Goal: Information Seeking & Learning: Find specific page/section

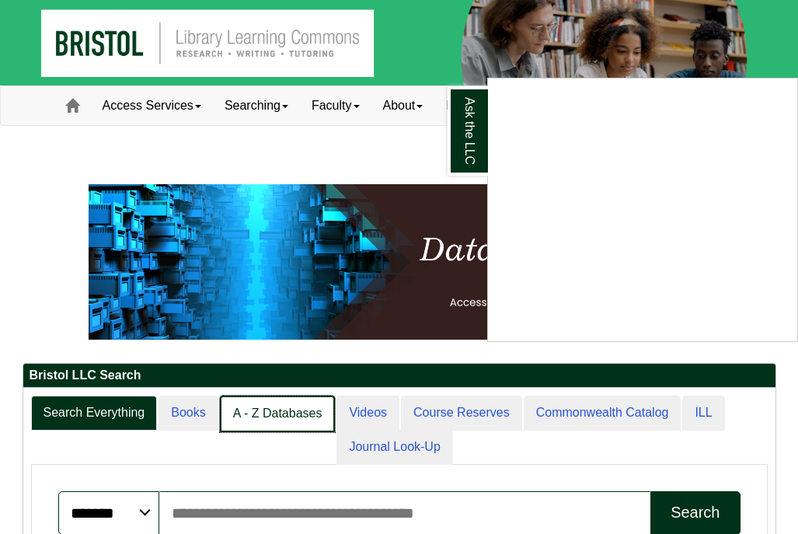
click at [311, 432] on link "A - Z Databases" at bounding box center [278, 413] width 116 height 37
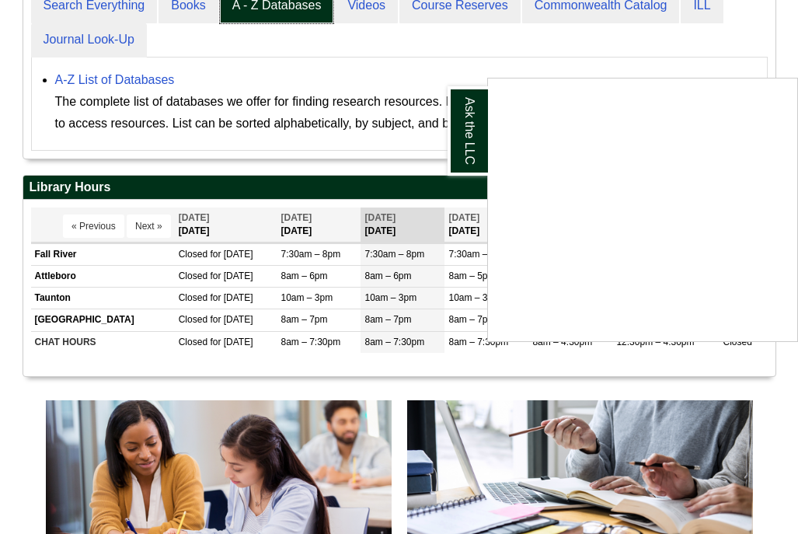
scroll to position [454, 0]
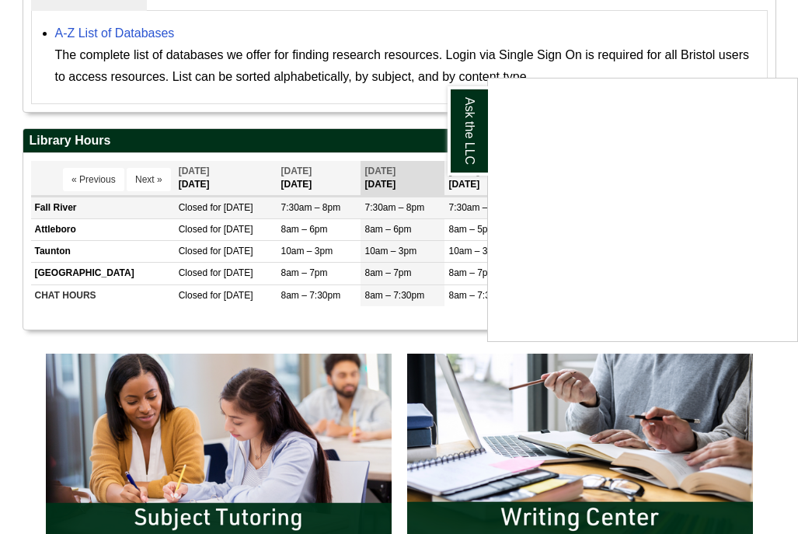
click at [221, 213] on span "for Labor Day" at bounding box center [231, 207] width 43 height 11
click at [222, 213] on span "for Labor Day" at bounding box center [231, 207] width 43 height 11
click at [82, 219] on td "Fall River" at bounding box center [103, 208] width 144 height 22
click at [53, 219] on td "Fall River" at bounding box center [103, 208] width 144 height 22
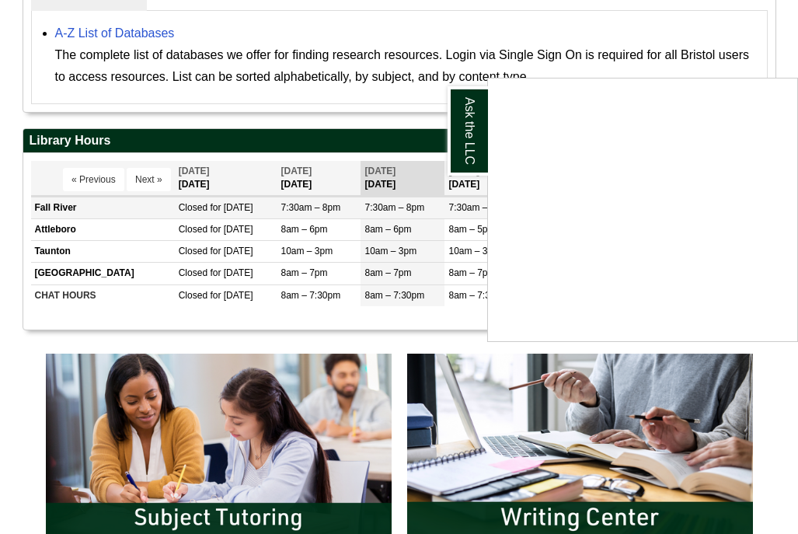
click at [53, 219] on td "Fall River" at bounding box center [103, 208] width 144 height 22
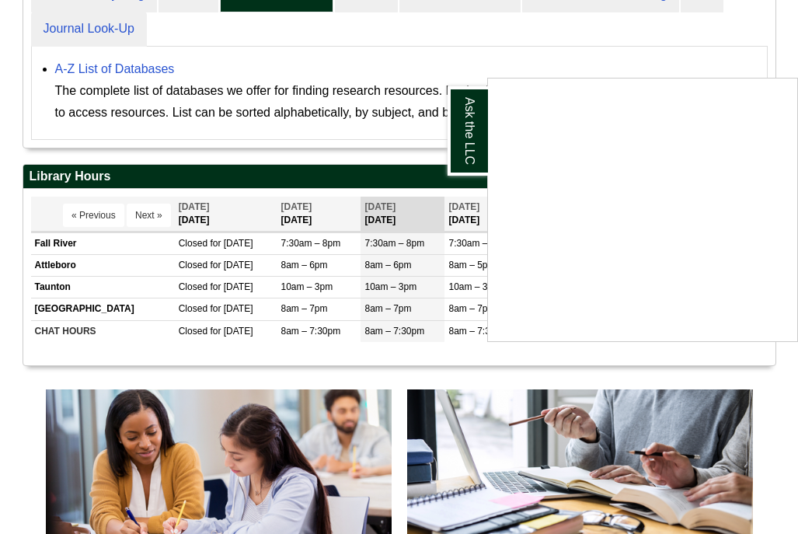
scroll to position [417, 0]
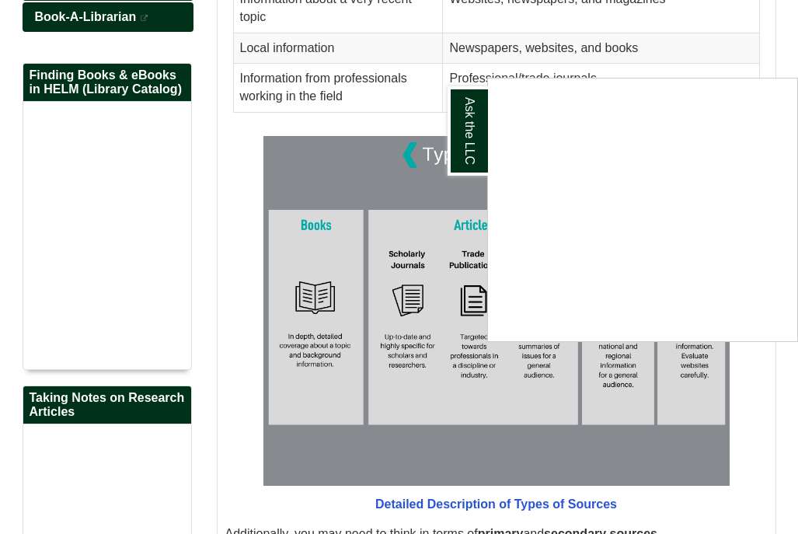
scroll to position [797, 0]
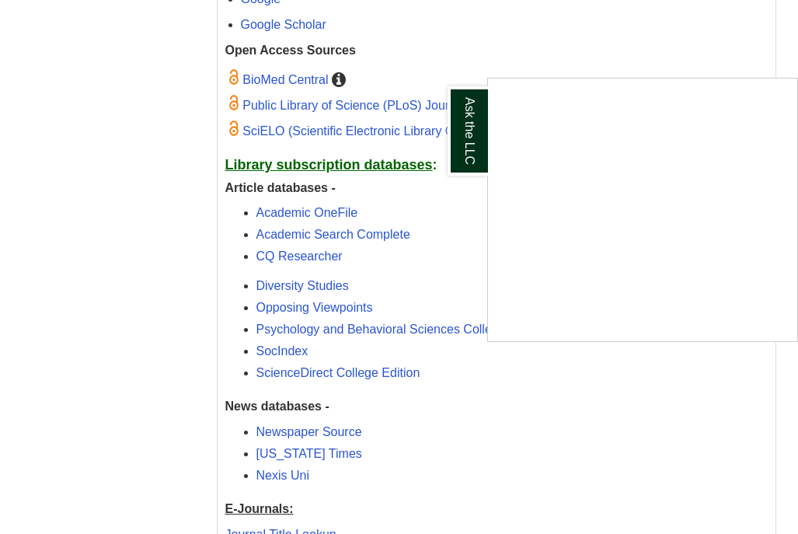
scroll to position [2975, 0]
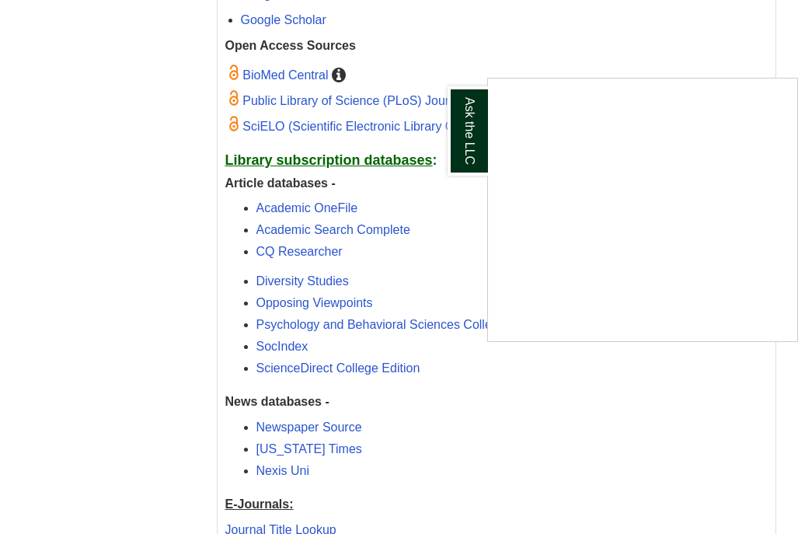
click at [356, 296] on div "Ask the LLC" at bounding box center [399, 267] width 798 height 534
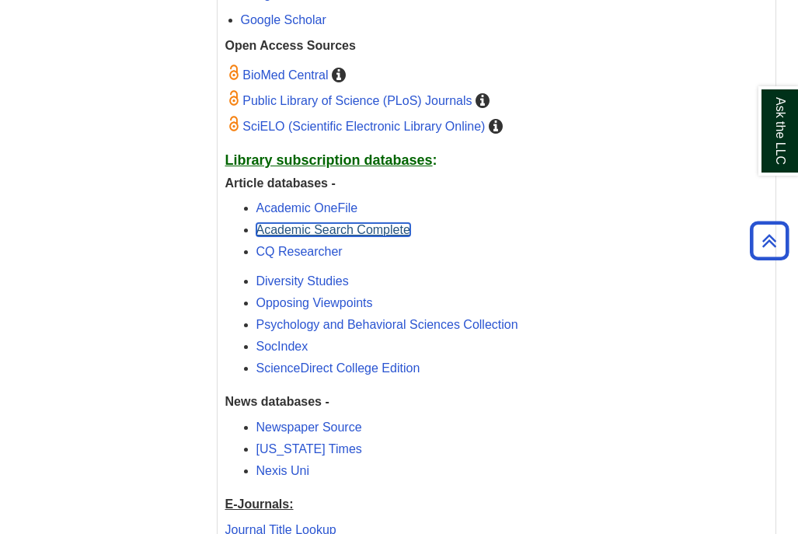
click at [360, 236] on link "Academic Search Complete" at bounding box center [333, 229] width 154 height 13
